Goal: Information Seeking & Learning: Find specific fact

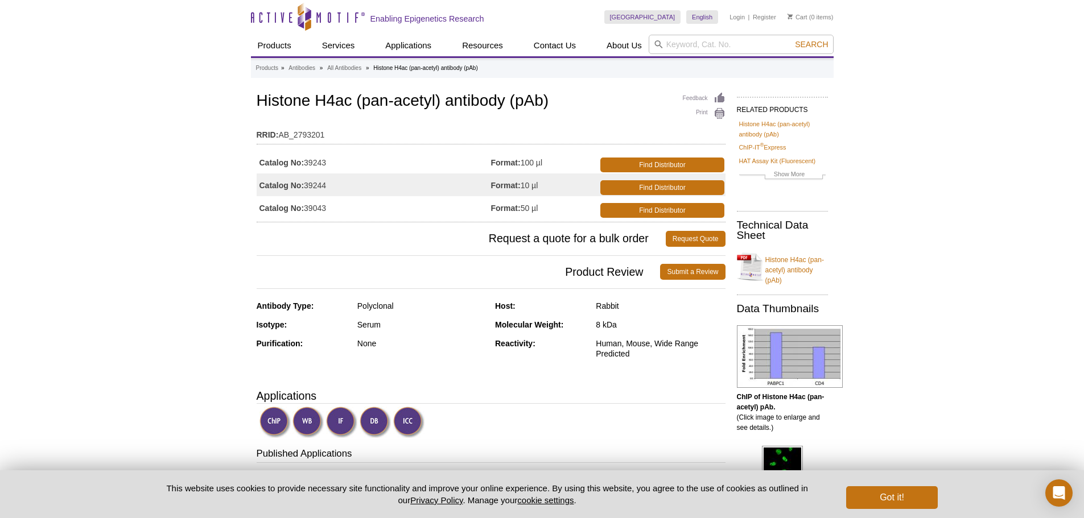
drag, startPoint x: 330, startPoint y: 162, endPoint x: 307, endPoint y: 162, distance: 23.9
click at [307, 162] on td "Catalog No: 39243" at bounding box center [374, 162] width 234 height 23
copy td "39243"
click at [381, 129] on td "RRID: AB_2793201" at bounding box center [491, 132] width 469 height 18
drag, startPoint x: 553, startPoint y: 98, endPoint x: 259, endPoint y: 103, distance: 294.1
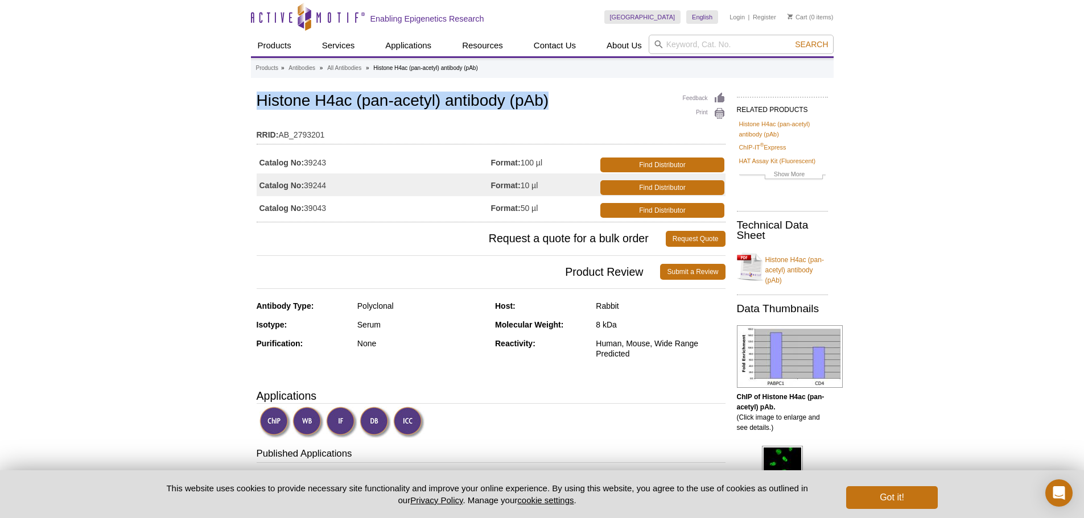
click at [259, 103] on h1 "Histone H4ac (pan-acetyl) antibody (pAb)" at bounding box center [491, 101] width 469 height 19
copy h1 "Histone H4ac (pan-acetyl) antibody (pAb)"
click at [390, 151] on td "Catalog No: 39243" at bounding box center [374, 162] width 234 height 23
drag, startPoint x: 340, startPoint y: 164, endPoint x: 307, endPoint y: 163, distance: 33.0
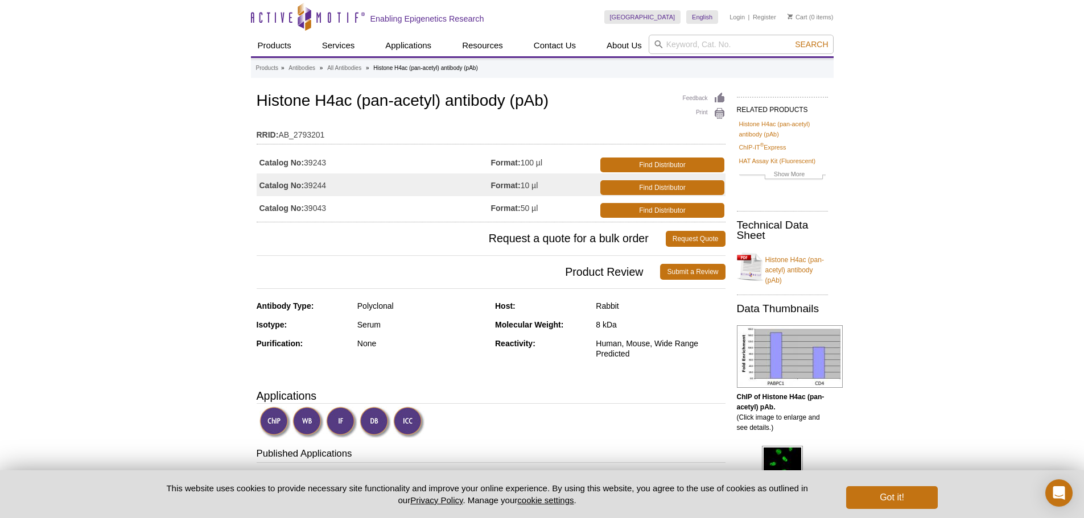
click at [307, 163] on td "Catalog No: 39243" at bounding box center [374, 162] width 234 height 23
copy td "39243"
